Goal: Obtain resource: Download file/media

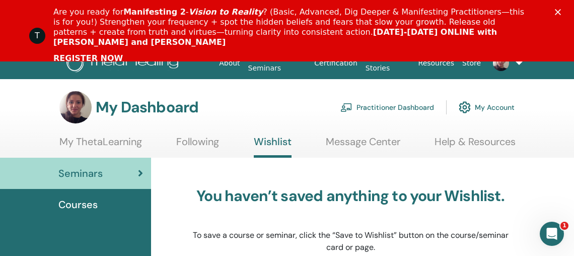
click at [561, 11] on icon "Close" at bounding box center [558, 12] width 6 height 6
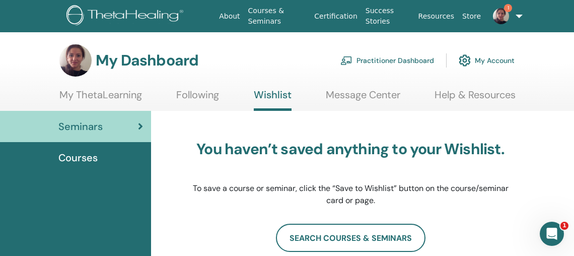
click at [496, 10] on img at bounding box center [501, 16] width 16 height 16
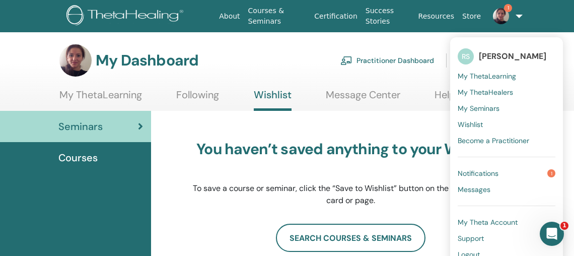
click at [491, 170] on span "Notifications" at bounding box center [478, 173] width 41 height 9
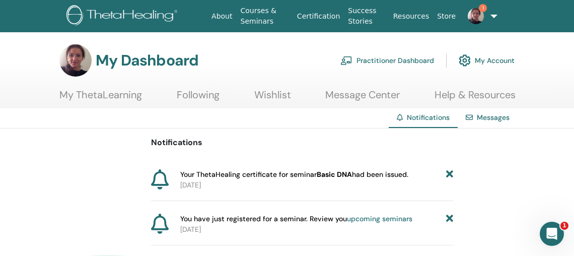
click at [95, 97] on link "My ThetaLearning" at bounding box center [100, 99] width 83 height 20
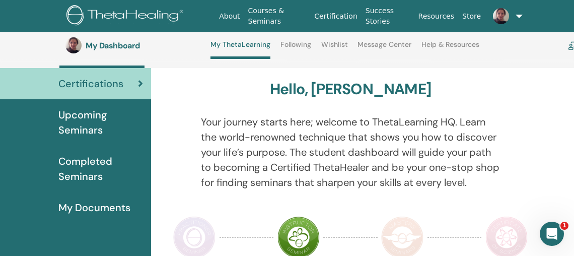
scroll to position [118, 0]
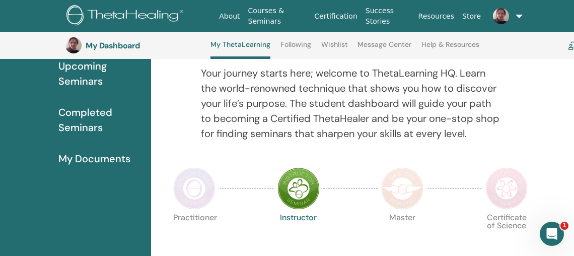
click at [96, 160] on span "My Documents" at bounding box center [94, 158] width 72 height 15
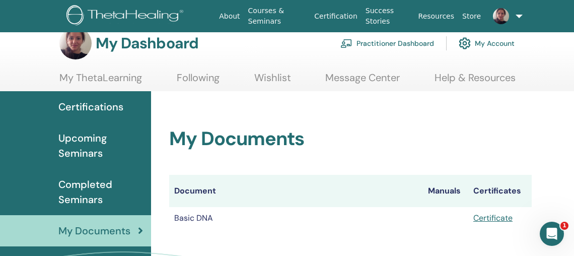
scroll to position [56, 0]
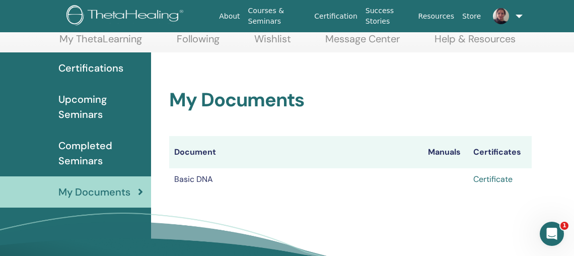
click at [504, 178] on link "Certificate" at bounding box center [492, 179] width 39 height 11
